Goal: Register for event/course

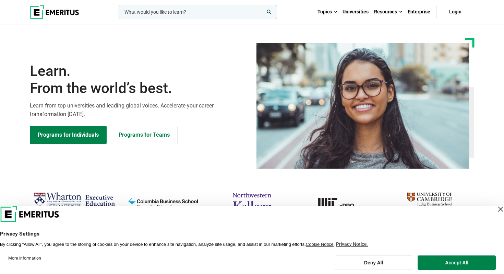
click at [496, 209] on div "Close Layer" at bounding box center [501, 209] width 10 height 10
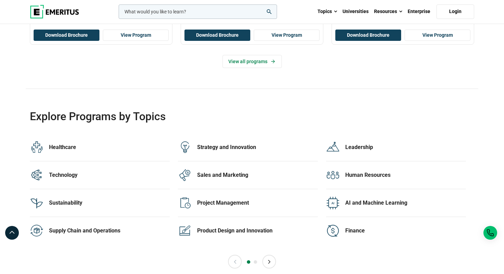
scroll to position [1348, 0]
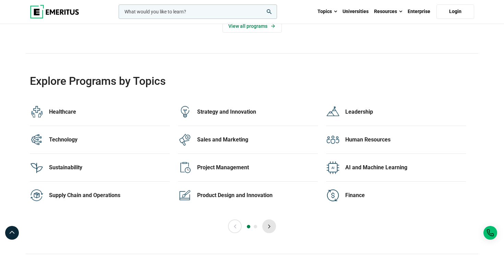
click at [274, 228] on button "Next" at bounding box center [269, 226] width 14 height 14
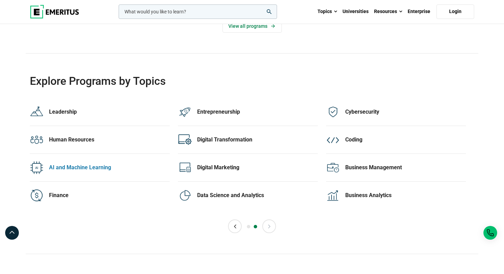
click at [98, 169] on div "AI and Machine Learning" at bounding box center [109, 168] width 121 height 8
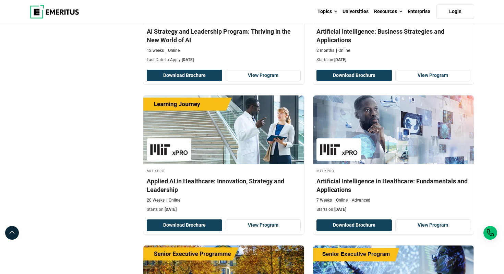
scroll to position [630, 0]
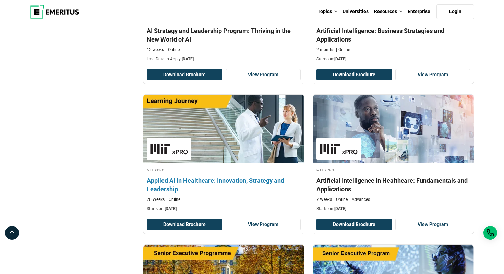
click at [197, 182] on h4 "Applied AI in Healthcare: Innovation, Strategy and Leadership" at bounding box center [224, 184] width 154 height 17
click at [257, 181] on h4 "Applied AI in Healthcare: Innovation, Strategy and Leadership" at bounding box center [224, 184] width 154 height 17
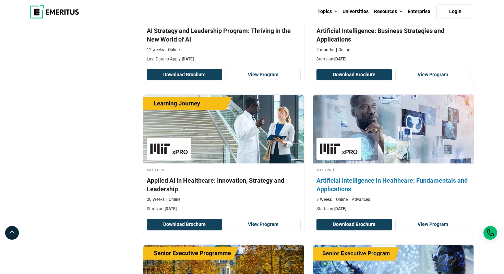
click at [399, 179] on h4 "Artificial Intelligence in Healthcare: Fundamentals and Applications" at bounding box center [394, 184] width 154 height 17
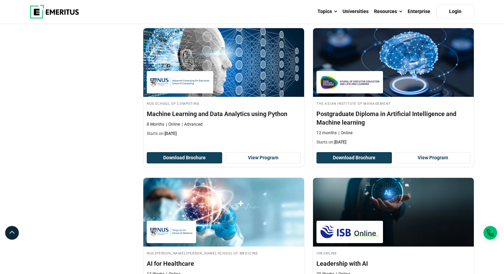
scroll to position [1129, 0]
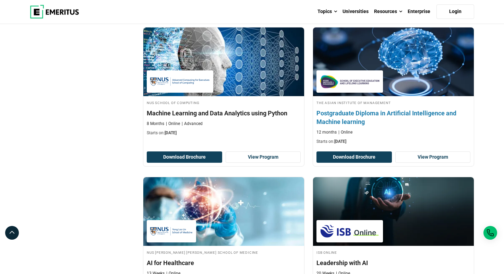
click at [397, 112] on h4 "Postgraduate Diploma in Artificial Intelligence and Machine learning" at bounding box center [394, 117] width 154 height 17
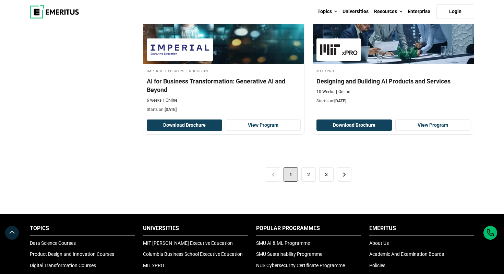
scroll to position [1475, 0]
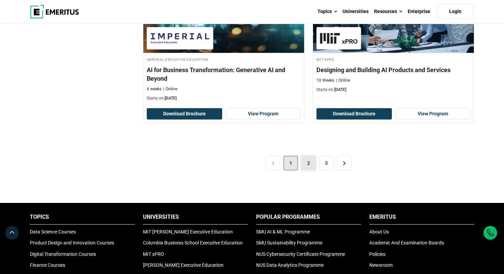
click at [307, 164] on link "2" at bounding box center [308, 163] width 14 height 14
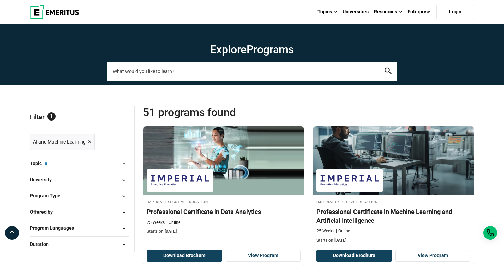
click at [143, 72] on input "search-page" at bounding box center [252, 71] width 290 height 19
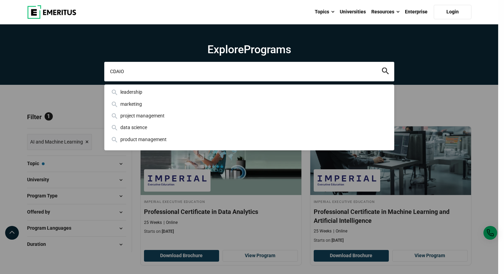
type input "CDAIO"
click at [382, 68] on button "search" at bounding box center [385, 72] width 7 height 8
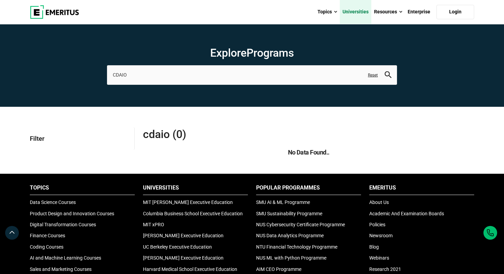
click at [360, 14] on link "Universities" at bounding box center [356, 12] width 32 height 24
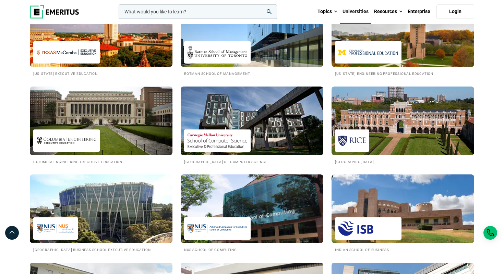
scroll to position [502, 0]
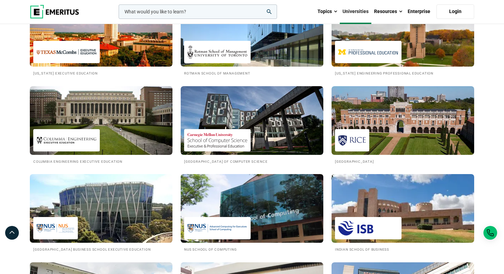
click at [231, 220] on div at bounding box center [217, 228] width 67 height 22
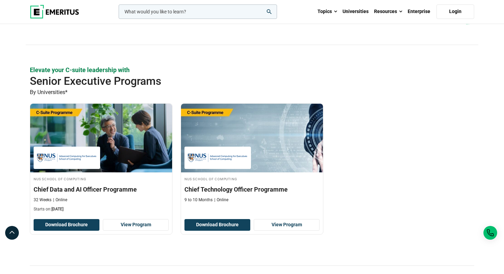
scroll to position [153, 0]
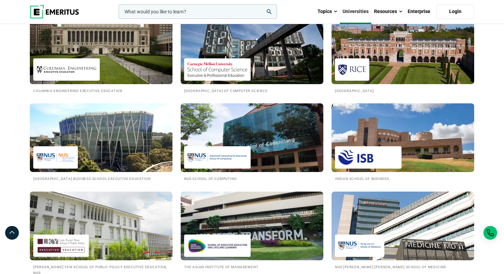
scroll to position [589, 0]
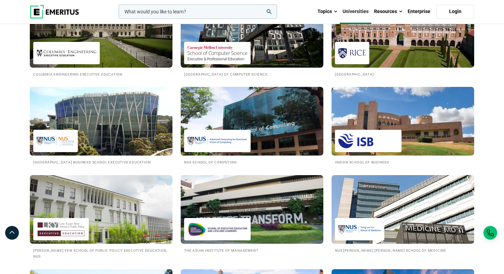
click at [116, 150] on img at bounding box center [101, 120] width 157 height 75
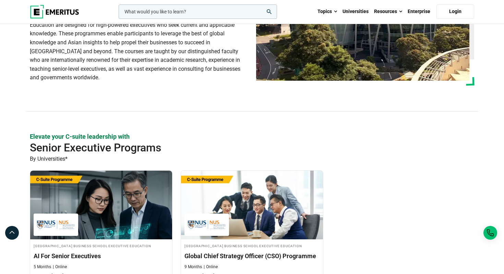
scroll to position [92, 0]
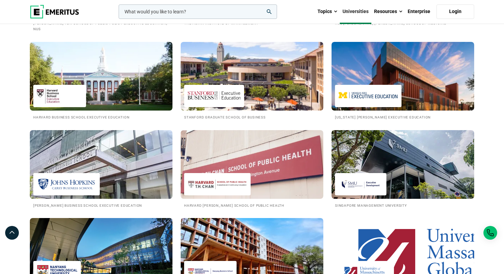
scroll to position [824, 0]
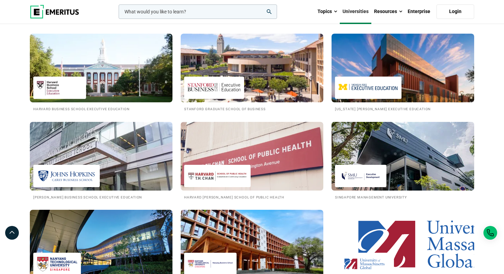
click at [380, 166] on div at bounding box center [360, 176] width 51 height 22
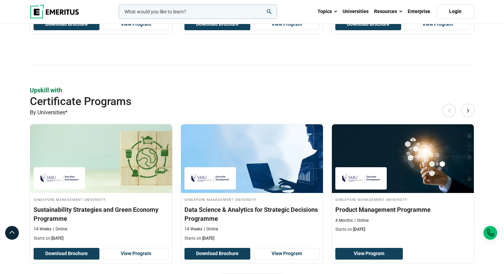
scroll to position [200, 0]
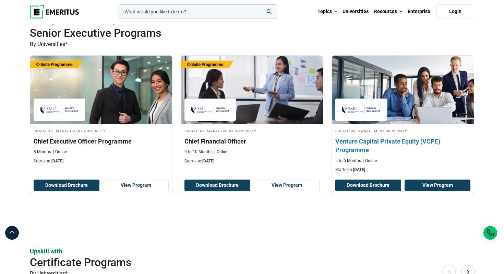
click at [436, 187] on link "View Program" at bounding box center [438, 185] width 66 height 12
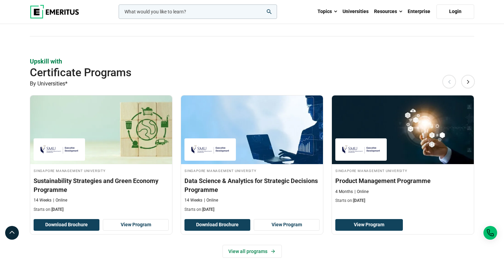
scroll to position [389, 0]
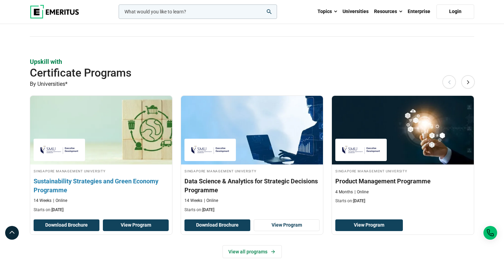
click at [135, 227] on link "View Program" at bounding box center [136, 225] width 66 height 12
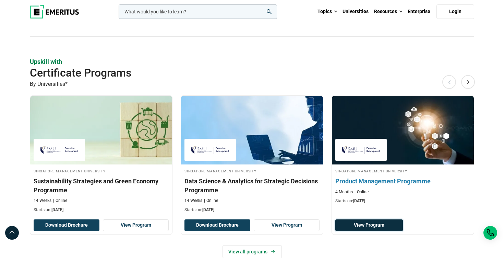
click at [377, 222] on link "View Program" at bounding box center [369, 225] width 68 height 12
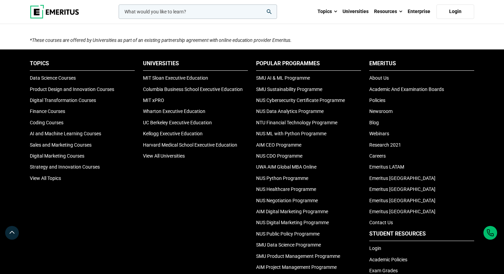
scroll to position [850, 0]
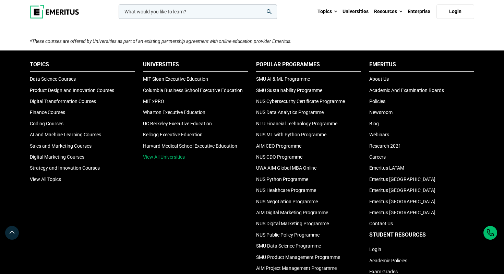
click at [170, 157] on link "View All Universities" at bounding box center [164, 156] width 42 height 5
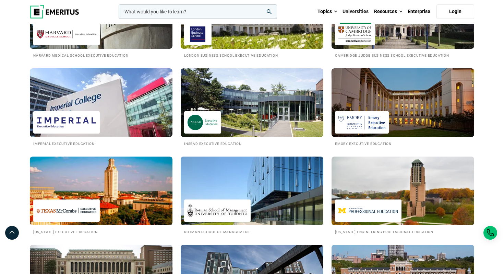
scroll to position [347, 0]
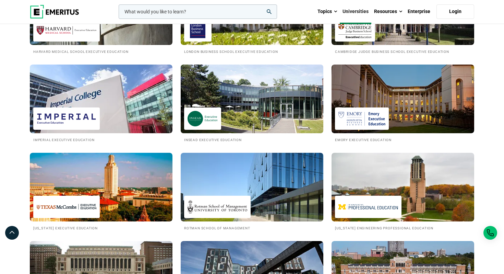
click at [249, 105] on img at bounding box center [252, 98] width 157 height 75
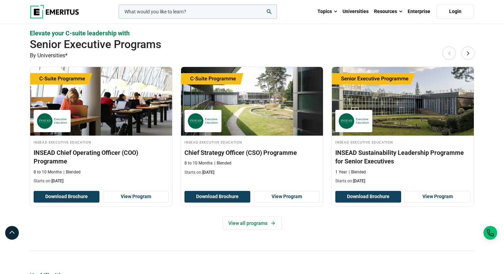
scroll to position [190, 0]
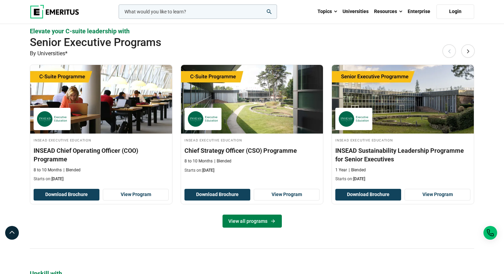
click at [274, 221] on icon at bounding box center [273, 221] width 4 height 4
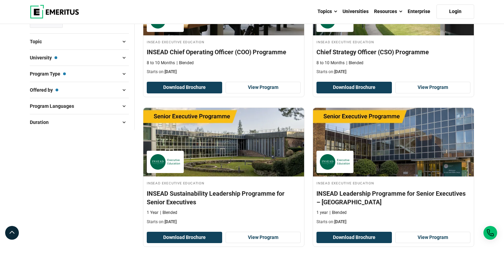
scroll to position [168, 0]
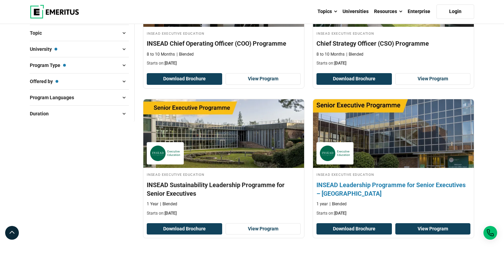
click at [434, 229] on link "View Program" at bounding box center [432, 229] width 75 height 12
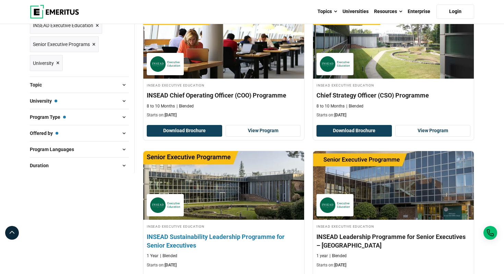
scroll to position [116, 0]
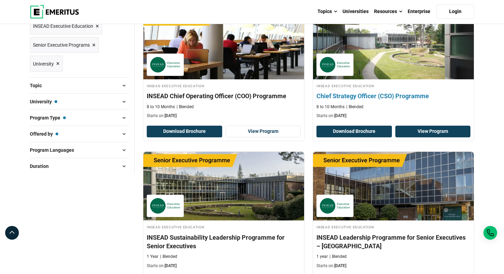
click at [444, 129] on link "View Program" at bounding box center [432, 132] width 75 height 12
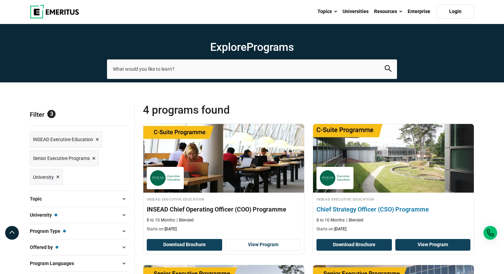
scroll to position [3, 0]
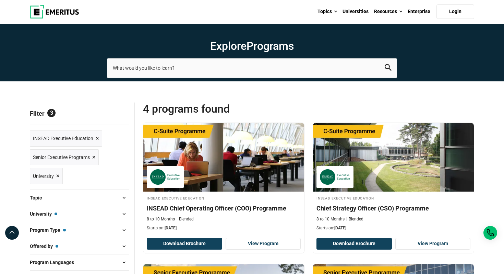
click at [119, 213] on span at bounding box center [124, 214] width 10 height 10
click at [121, 214] on span at bounding box center [124, 214] width 10 height 10
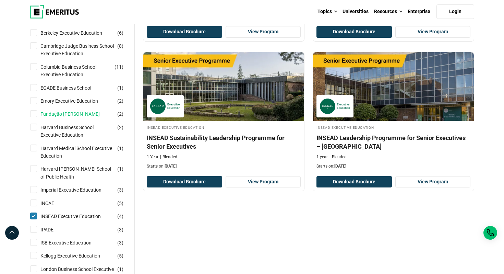
scroll to position [217, 0]
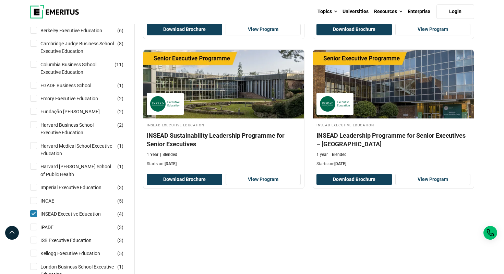
click at [33, 213] on input "INSEAD Executive Education ( 4 )" at bounding box center [33, 213] width 7 height 7
checkbox input "false"
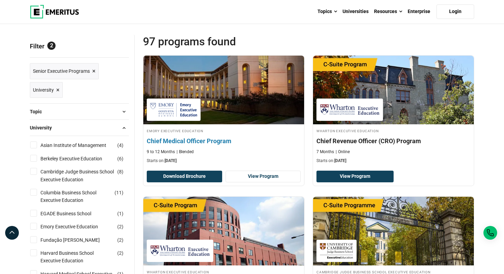
scroll to position [72, 0]
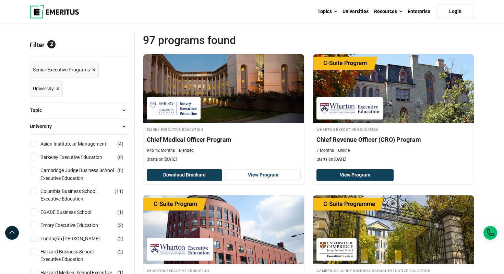
click at [57, 89] on span "×" at bounding box center [57, 89] width 3 height 10
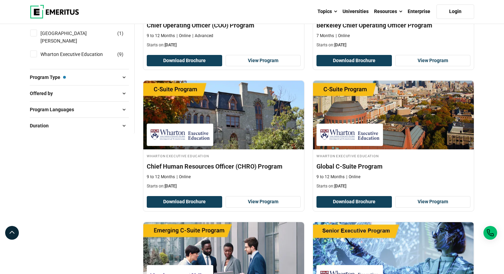
scroll to position [609, 0]
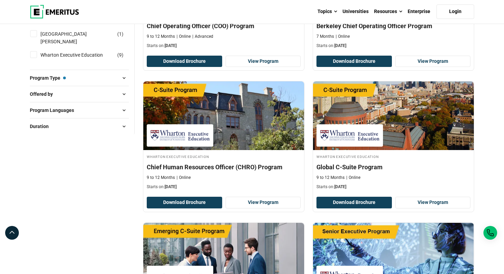
click at [122, 131] on span at bounding box center [124, 126] width 10 height 10
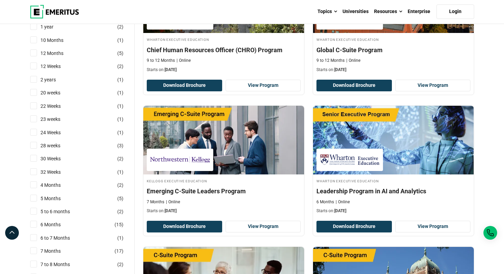
scroll to position [727, 0]
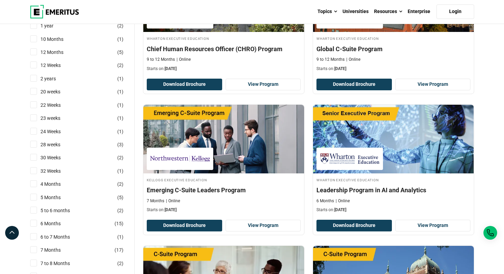
click at [34, 147] on input "28 weeks ( 3 )" at bounding box center [33, 144] width 7 height 7
checkbox input "true"
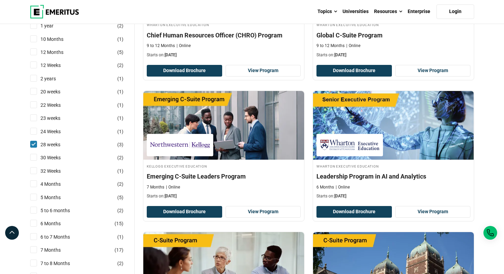
click at [34, 161] on input "30 Weeks ( 2 )" at bounding box center [33, 157] width 7 height 7
checkbox input "true"
click at [34, 174] on input "32 Weeks ( 1 )" at bounding box center [33, 170] width 7 height 7
checkbox input "true"
click at [34, 187] on input "4 Months ( 2 )" at bounding box center [33, 183] width 7 height 7
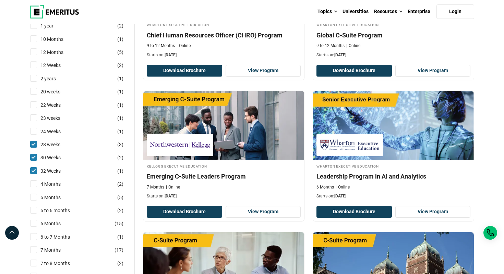
checkbox input "true"
click at [34, 200] on input "5 Months ( 5 )" at bounding box center [33, 196] width 7 height 7
checkbox input "true"
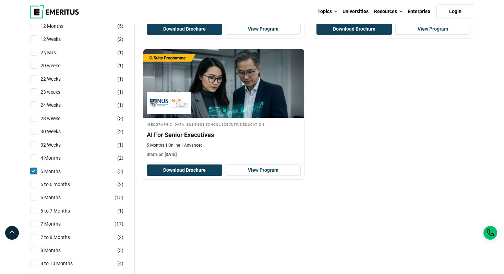
scroll to position [369, 0]
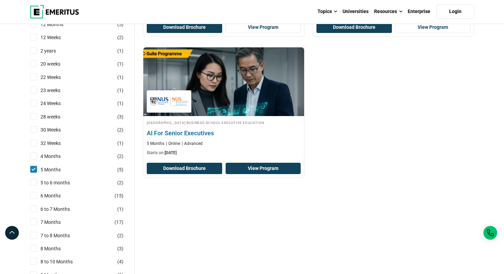
click at [262, 168] on link "View Program" at bounding box center [263, 169] width 75 height 12
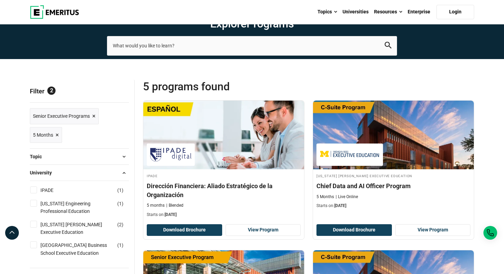
scroll to position [0, 0]
